Goal: Check status: Check status

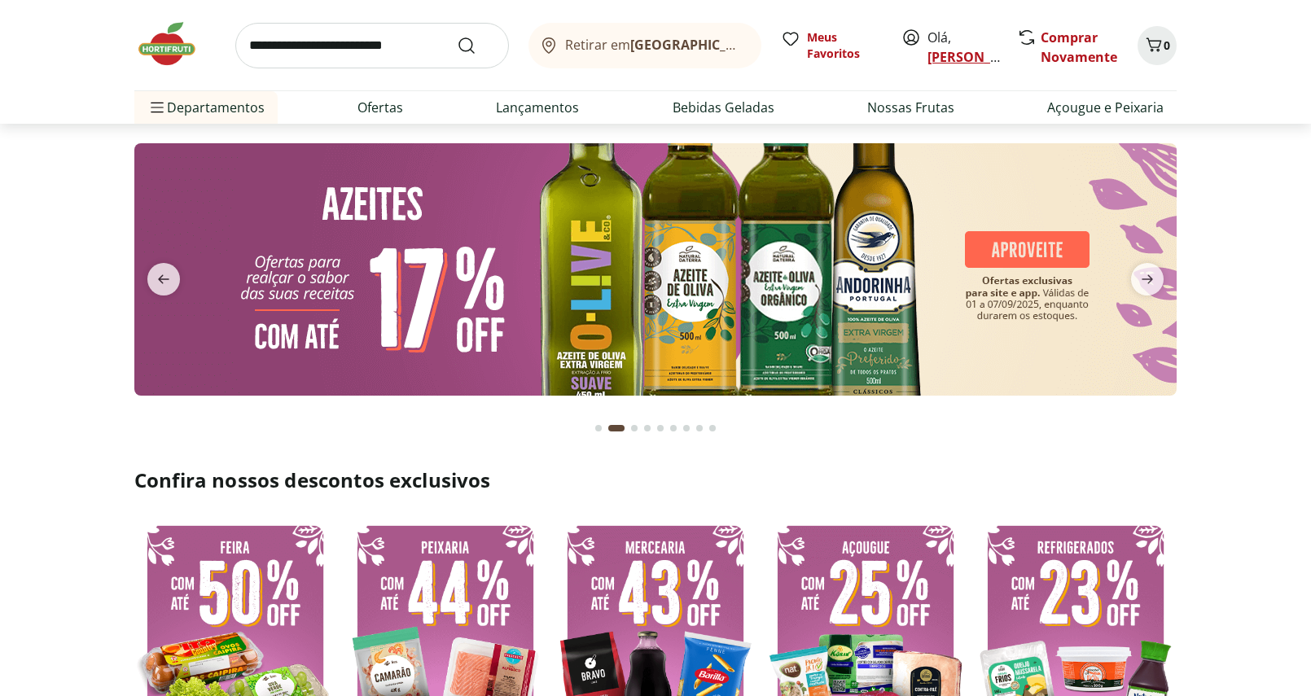
click at [945, 54] on link "[PERSON_NAME]" at bounding box center [980, 57] width 106 height 18
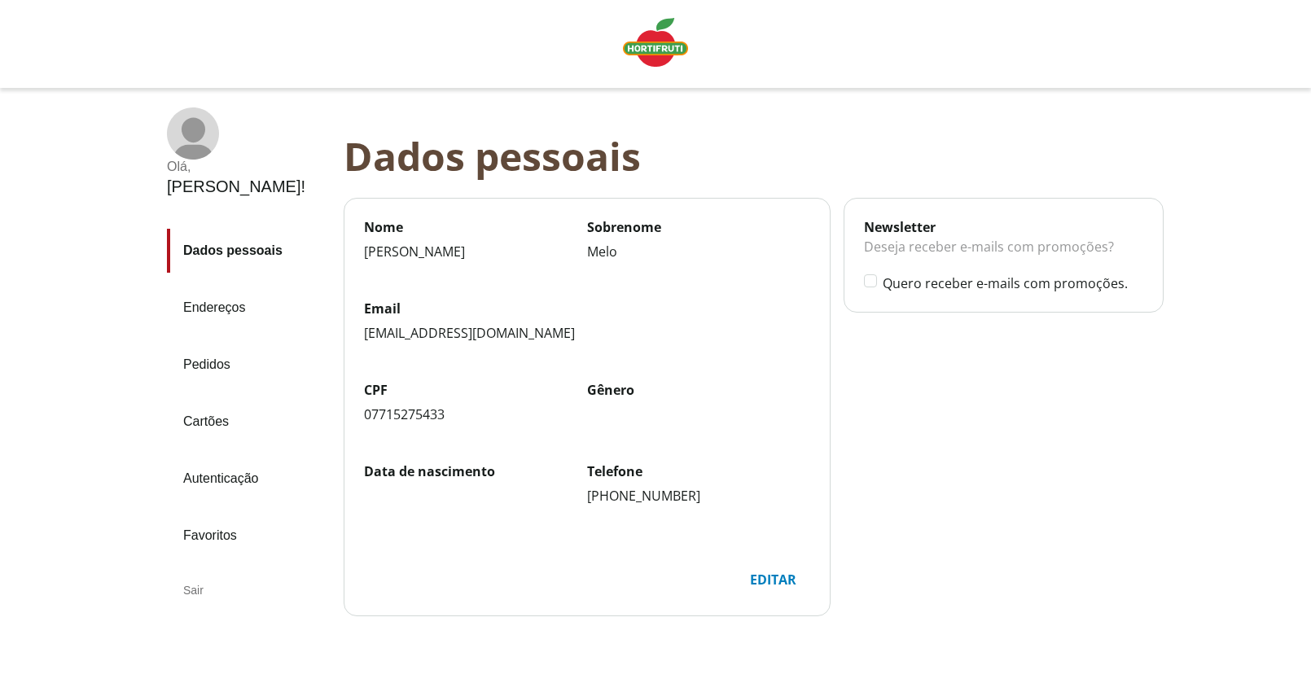
click at [216, 343] on link "Pedidos" at bounding box center [249, 365] width 164 height 44
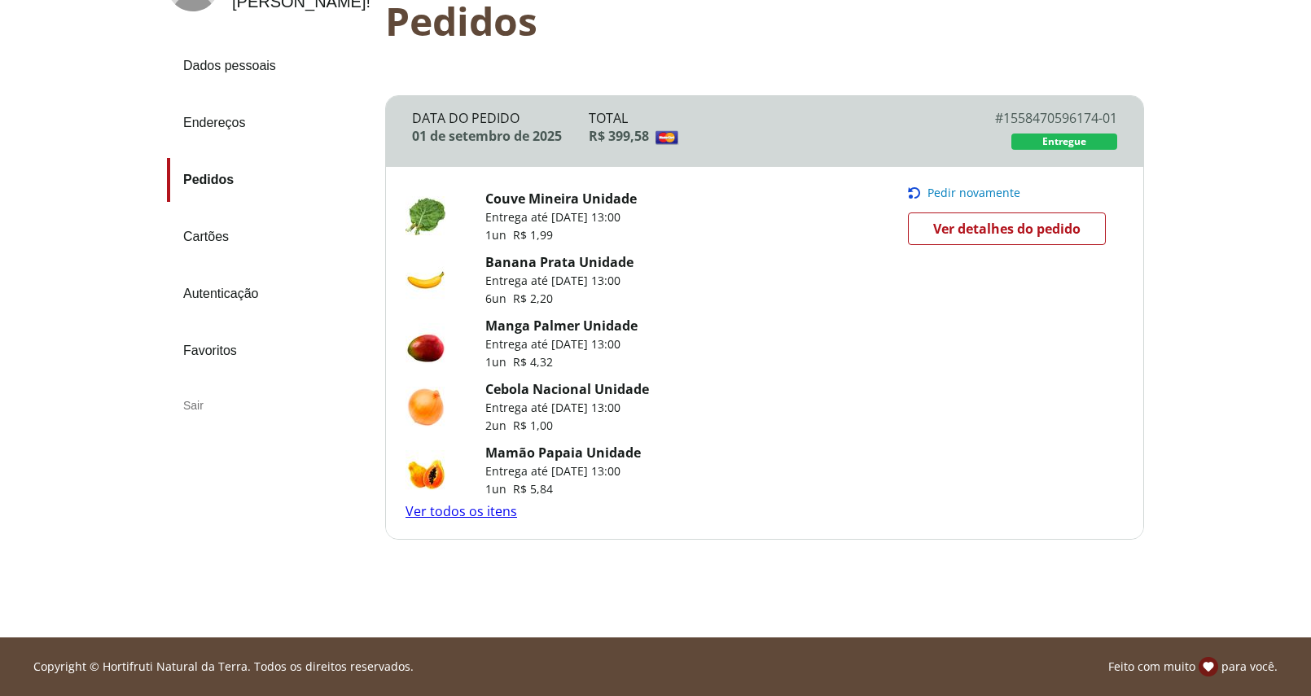
scroll to position [147, 0]
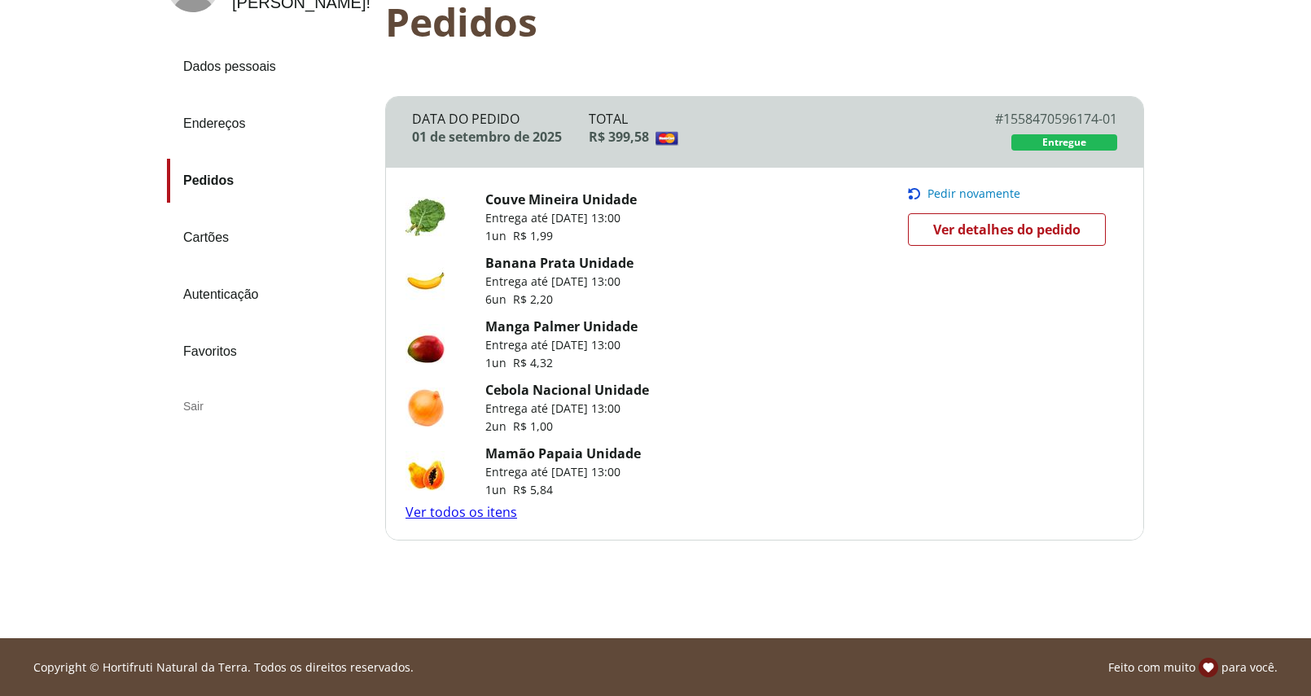
click at [470, 512] on link "Ver todos os itens" at bounding box center [462, 512] width 112 height 18
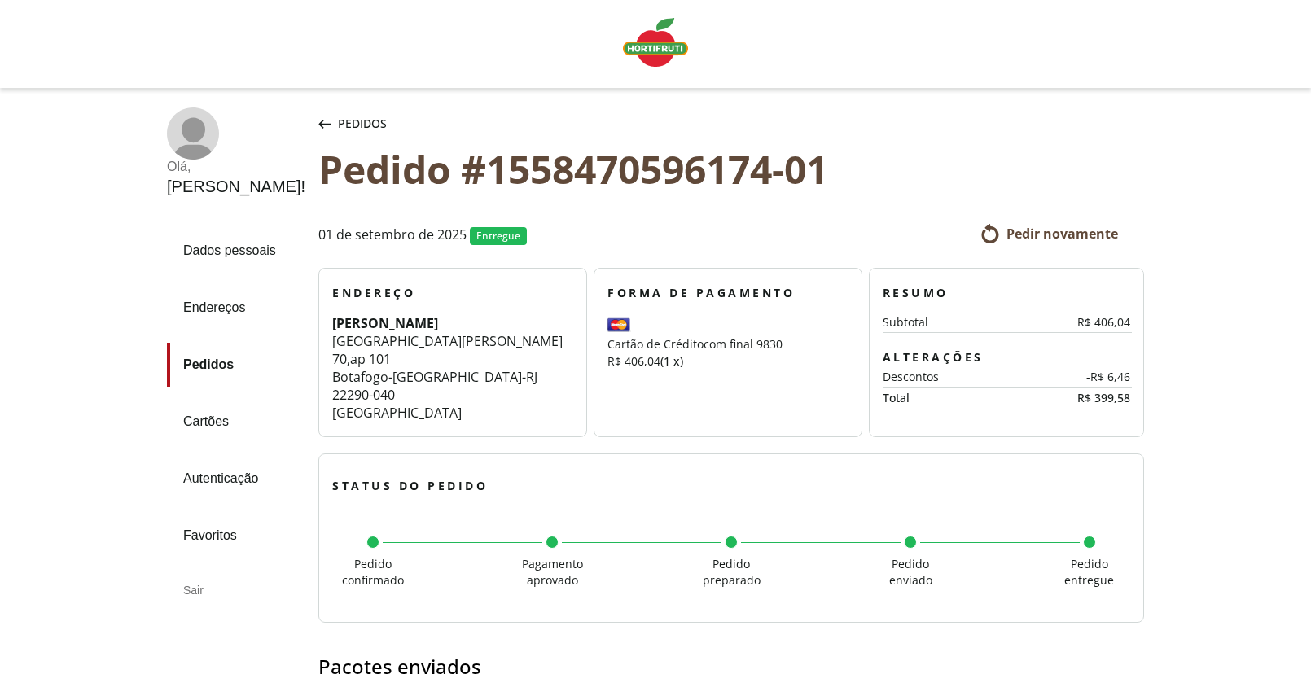
click at [668, 50] on img "Linha de sessão" at bounding box center [655, 42] width 65 height 49
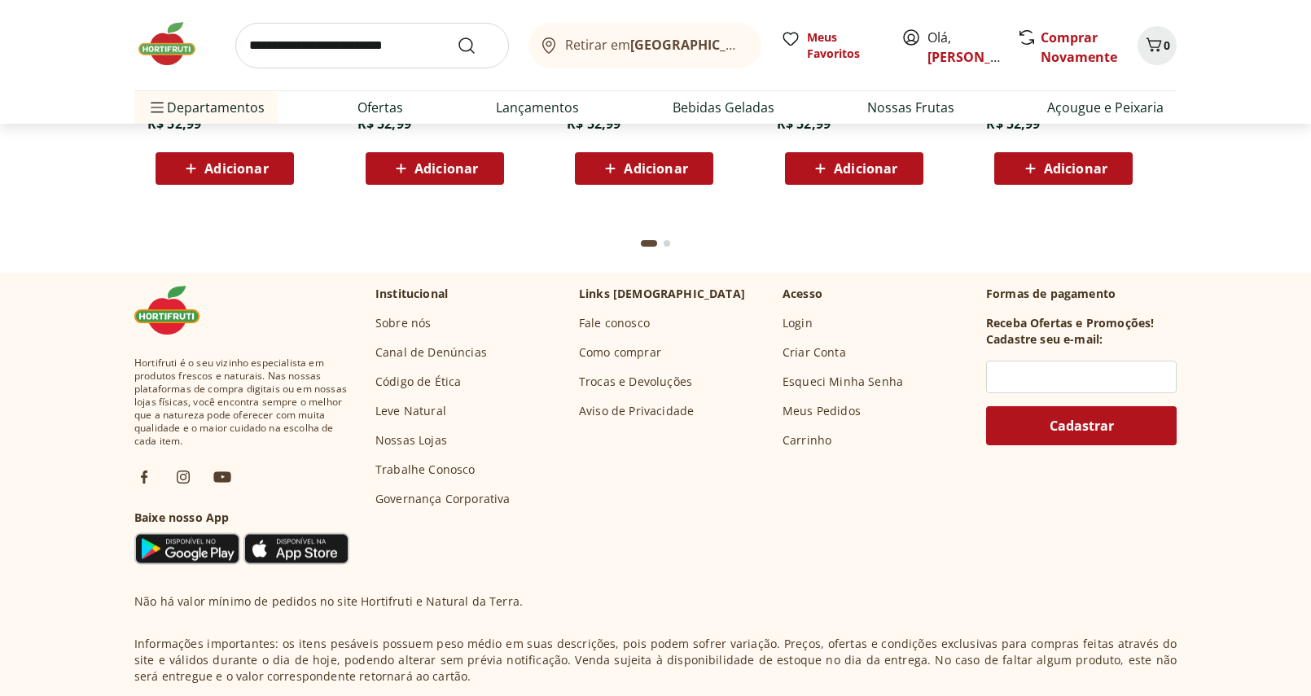
scroll to position [4647, 0]
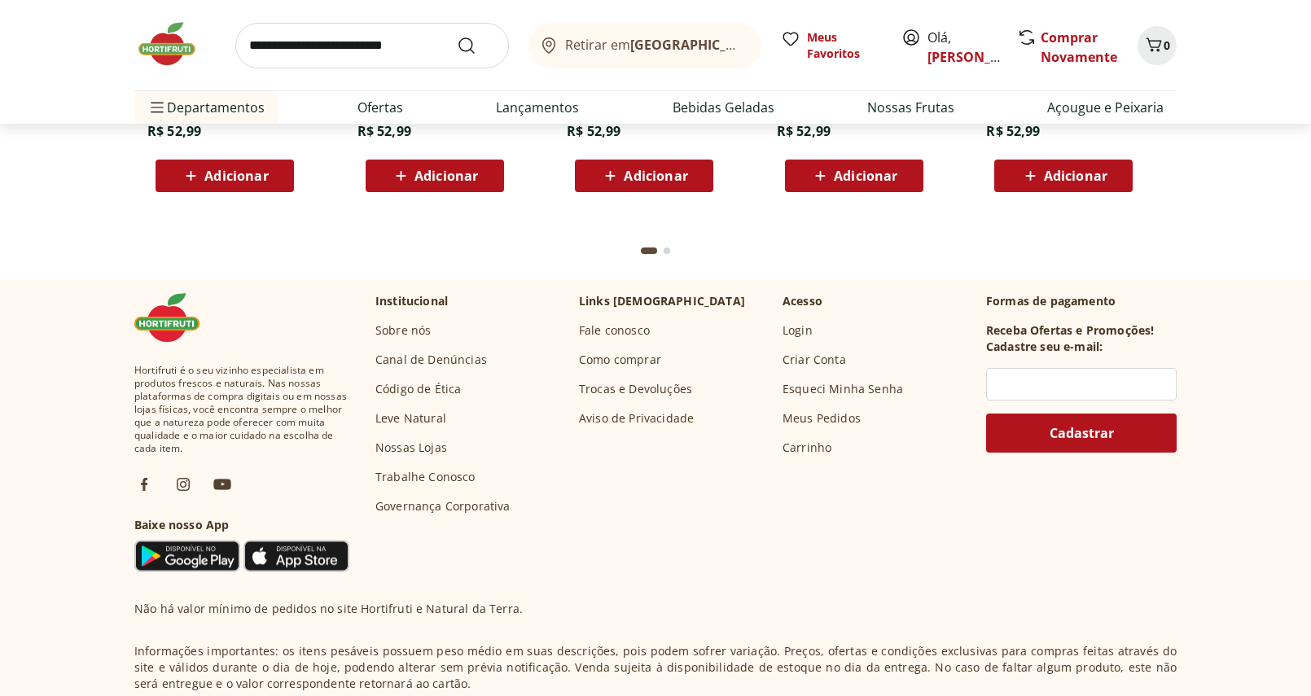
click at [642, 335] on link "Fale conosco" at bounding box center [614, 330] width 71 height 16
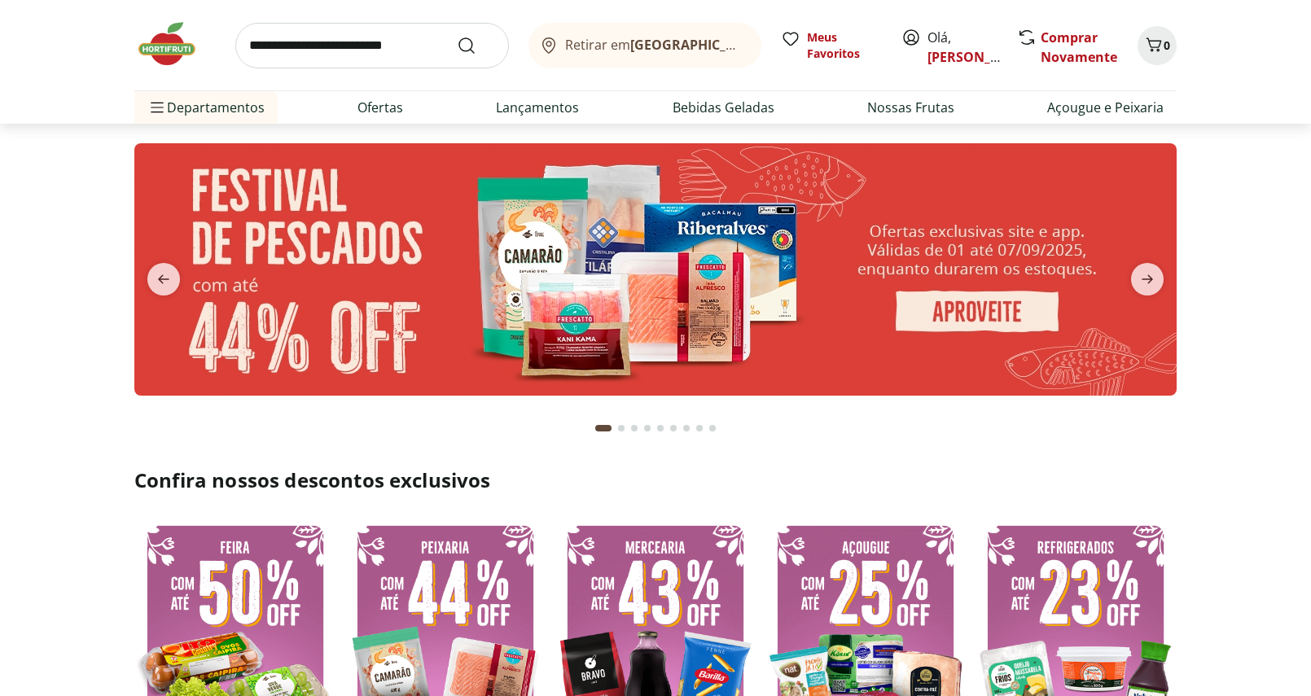
click at [181, 57] on img at bounding box center [174, 44] width 81 height 49
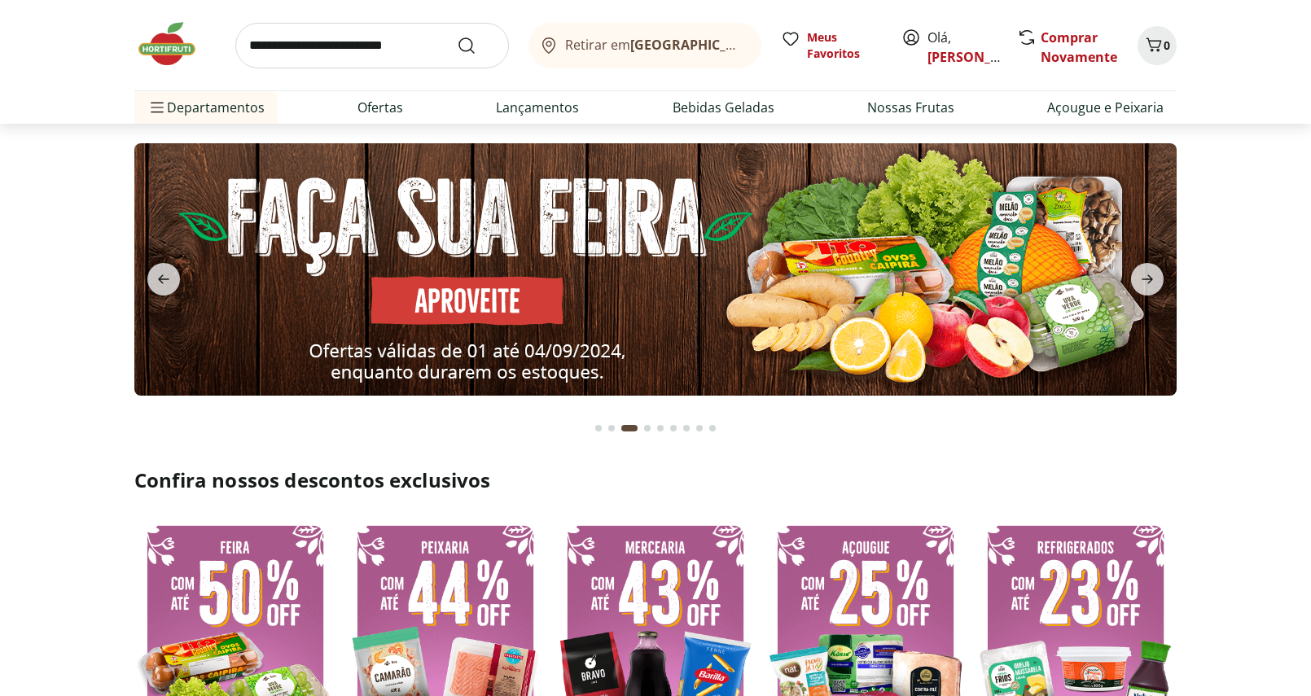
click at [158, 39] on img at bounding box center [174, 44] width 81 height 49
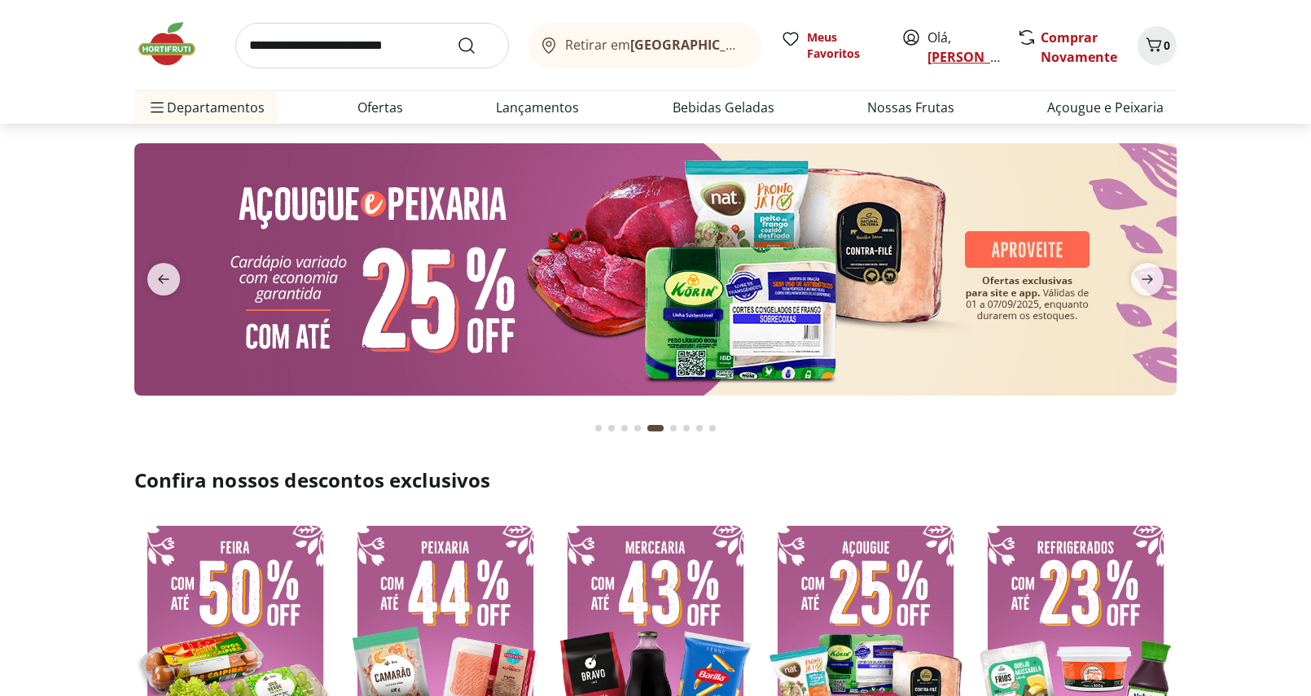
click at [952, 58] on link "[PERSON_NAME]" at bounding box center [980, 57] width 106 height 18
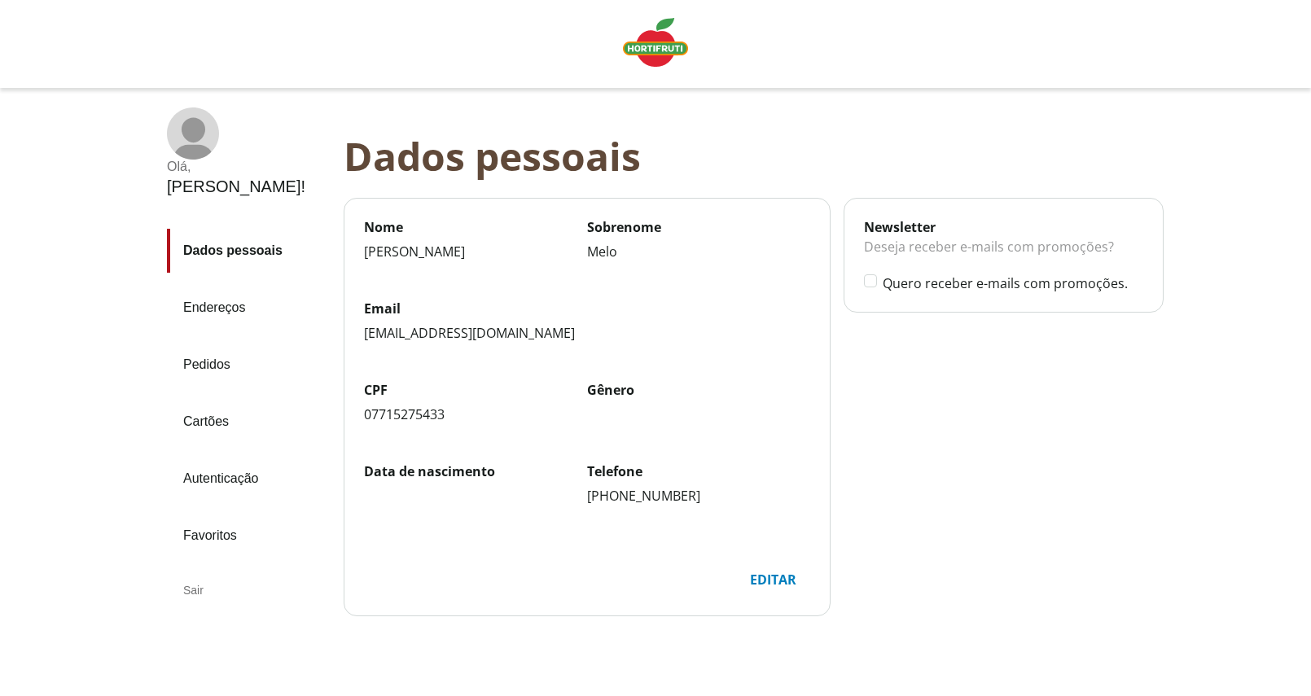
click at [217, 343] on link "Pedidos" at bounding box center [249, 365] width 164 height 44
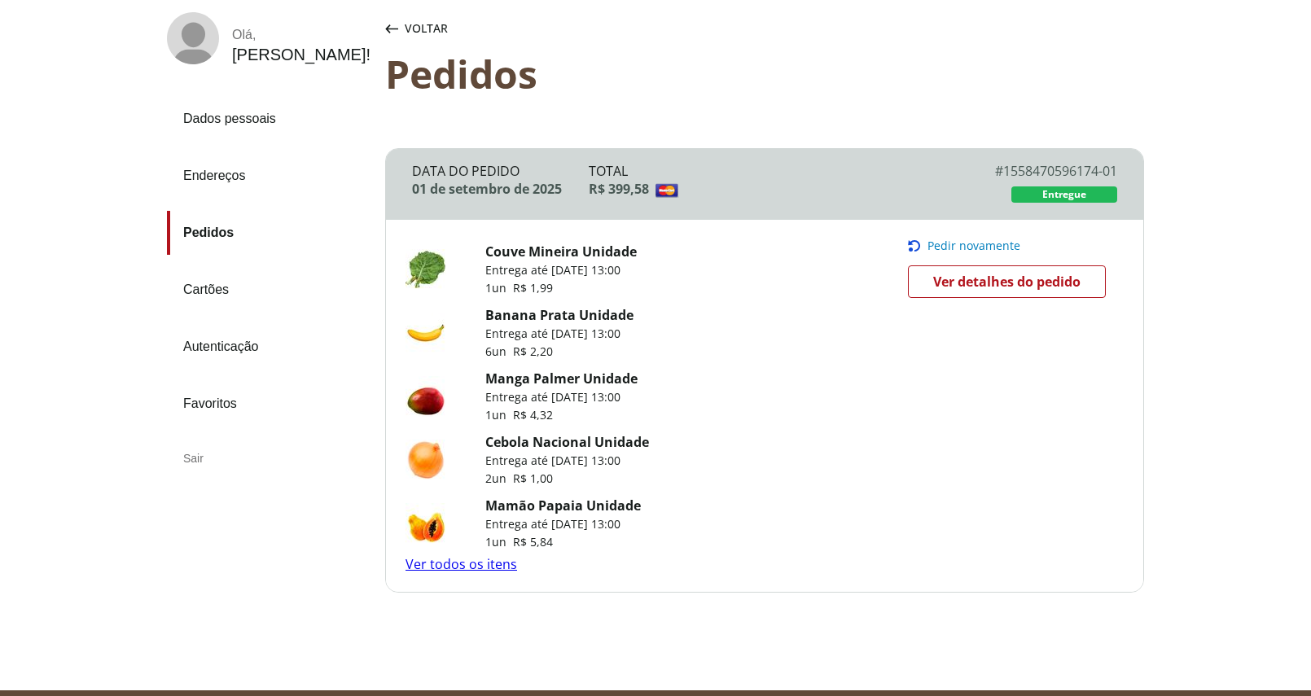
scroll to position [103, 0]
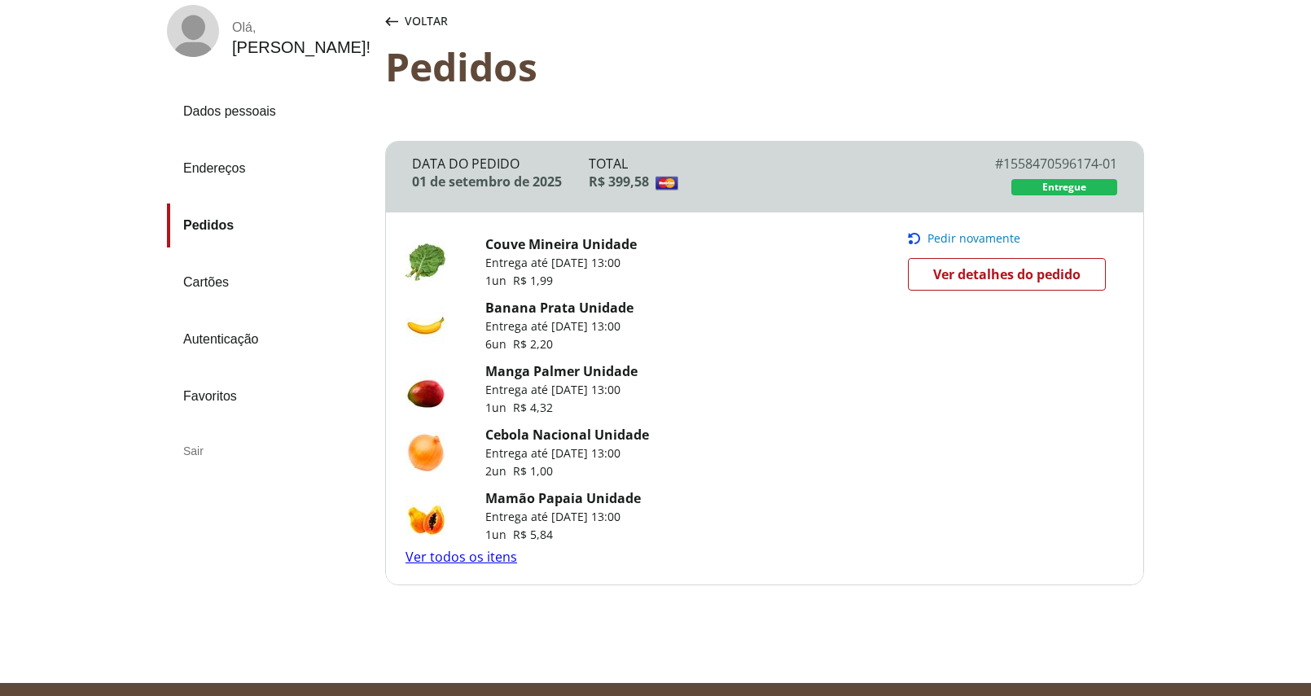
click at [951, 283] on span "Ver detalhes do pedido" at bounding box center [1006, 274] width 147 height 24
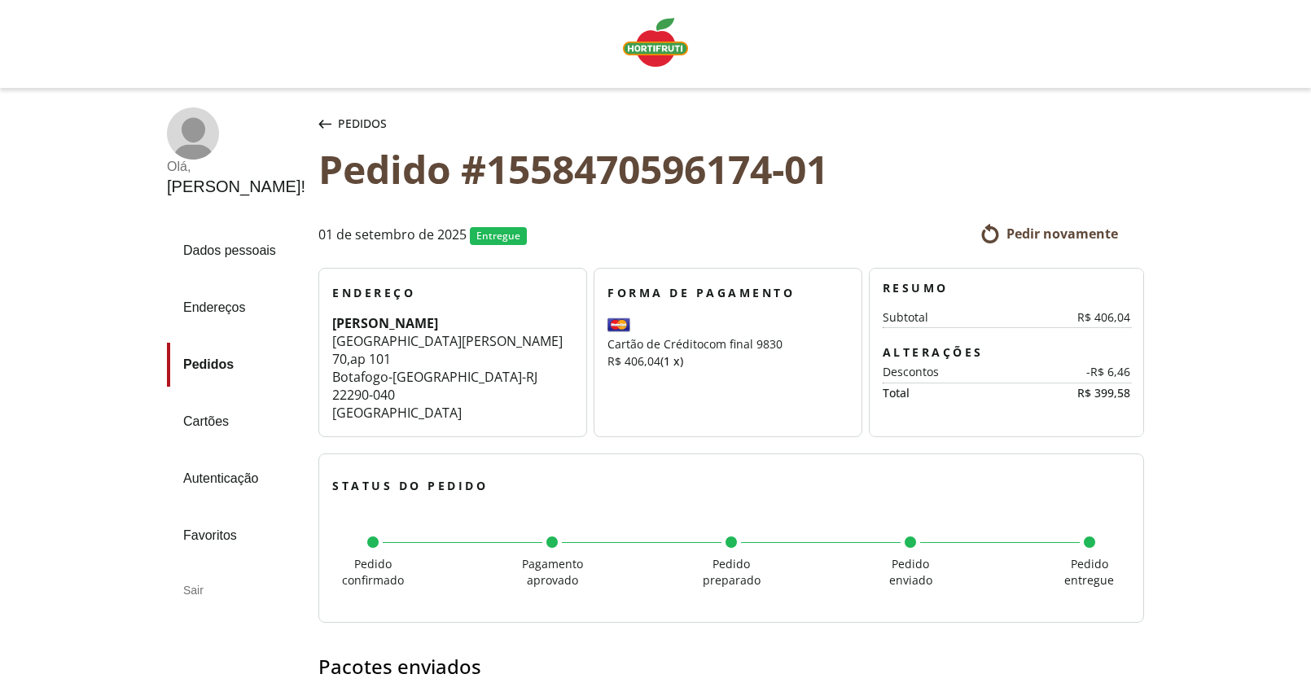
click at [338, 129] on span "Pedidos" at bounding box center [362, 124] width 49 height 16
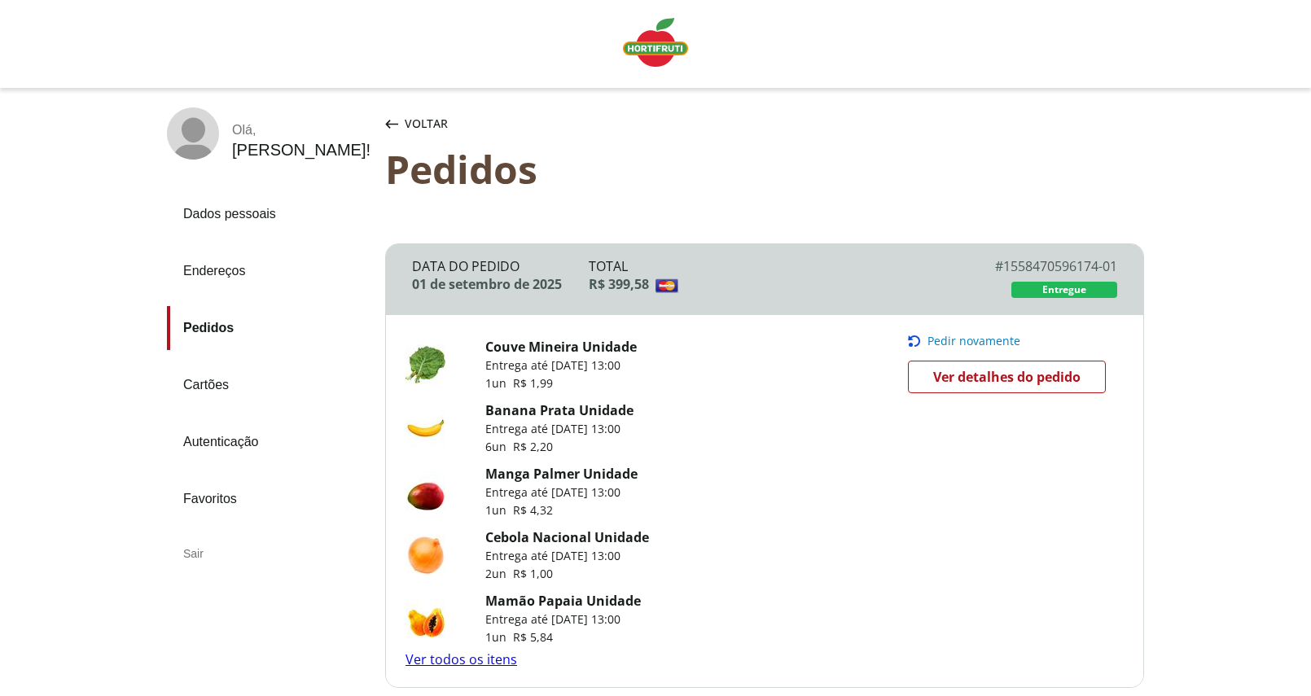
click at [446, 664] on link "Ver todos os itens" at bounding box center [462, 660] width 112 height 18
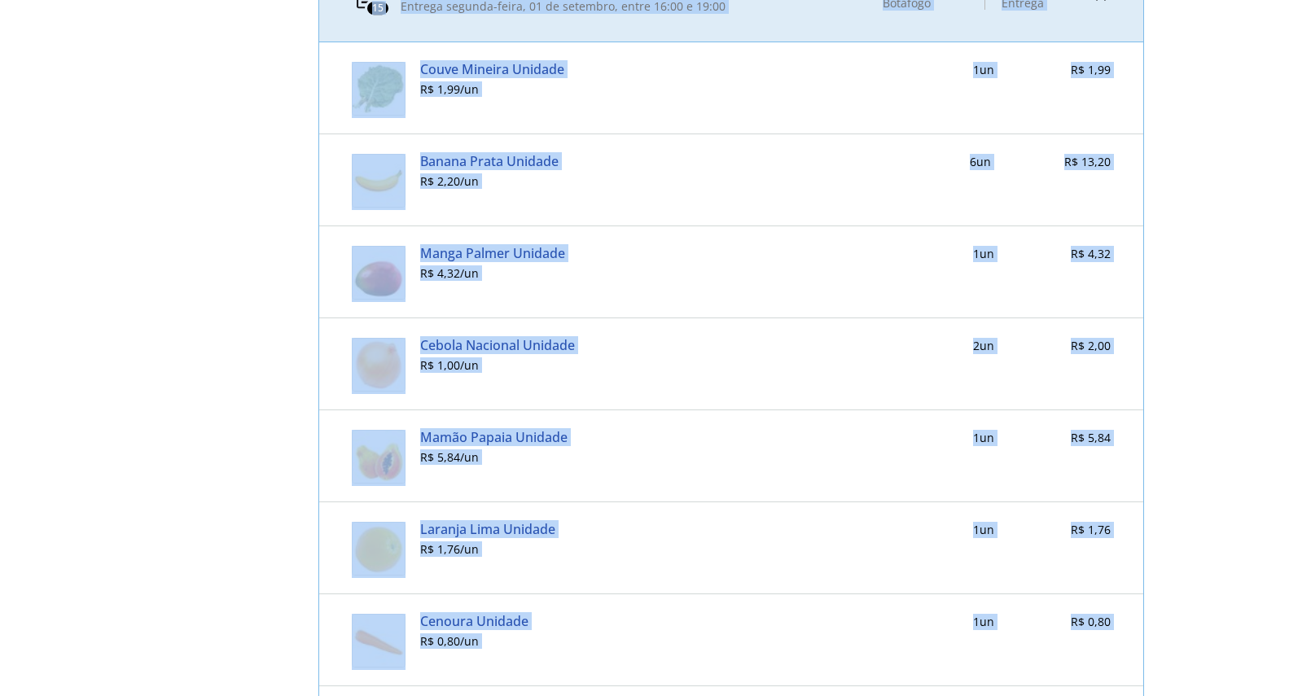
scroll to position [684, 0]
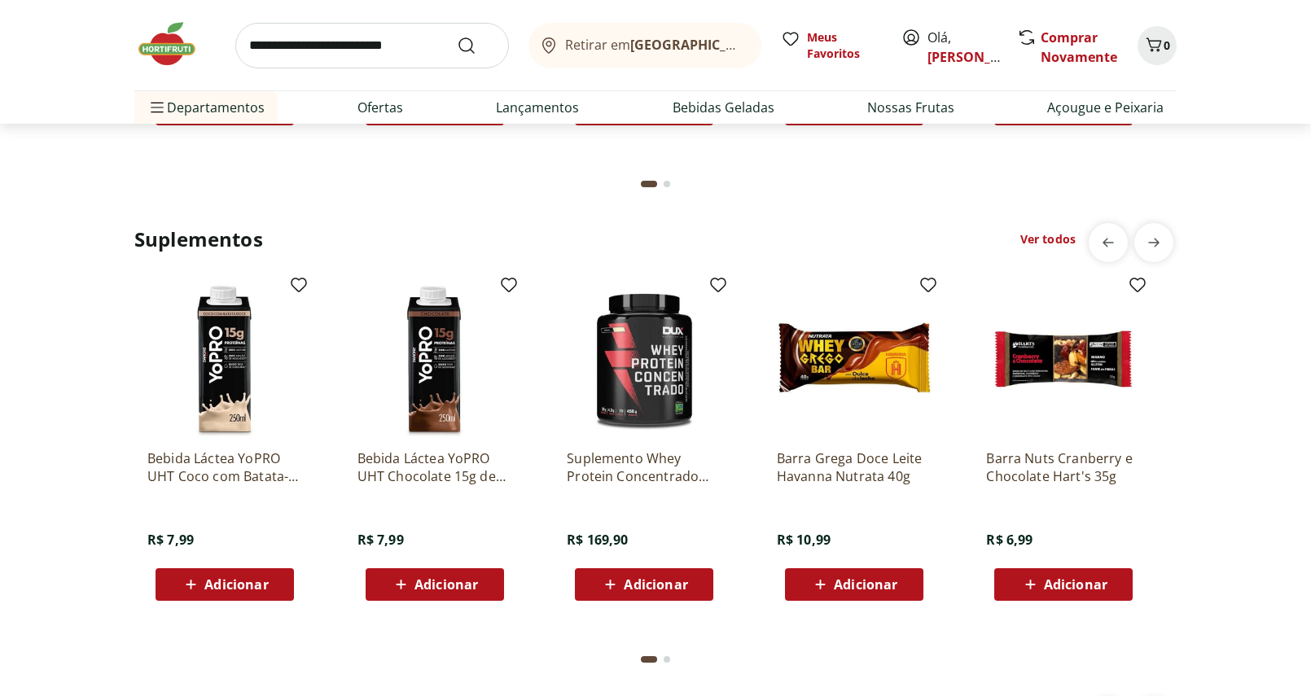
scroll to position [3288, 0]
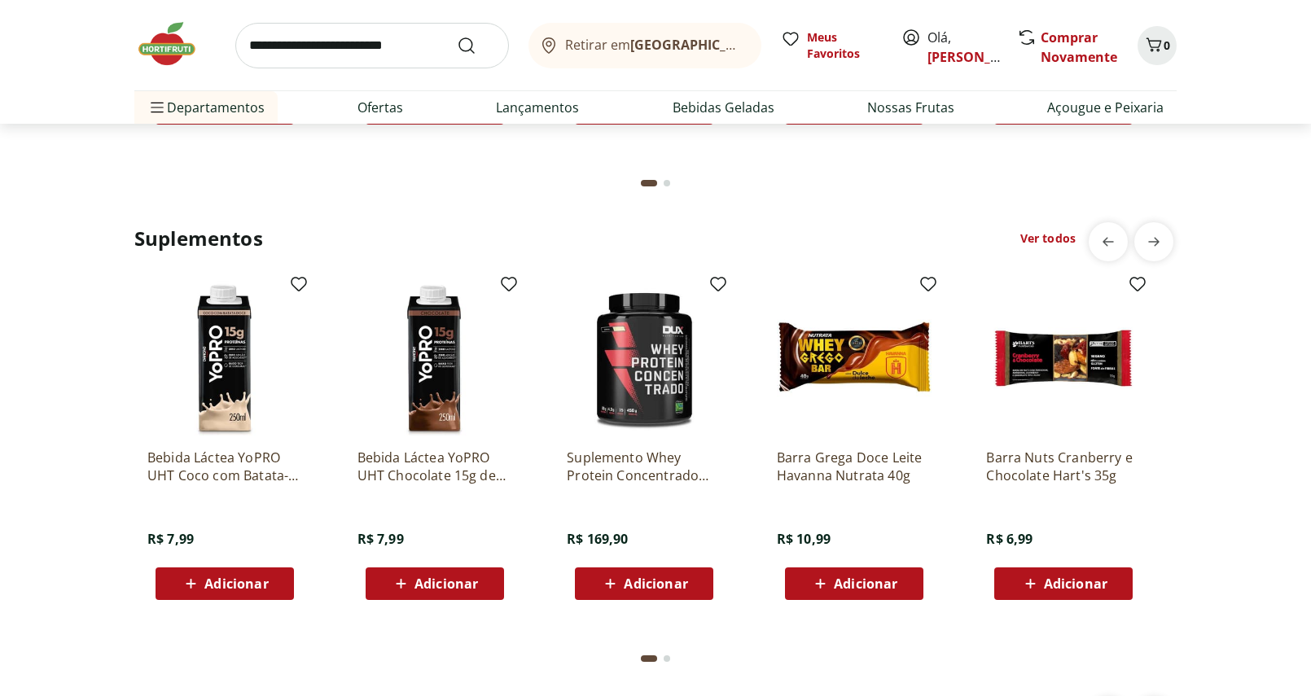
click at [653, 393] on img at bounding box center [644, 358] width 155 height 155
